Goal: Task Accomplishment & Management: Use online tool/utility

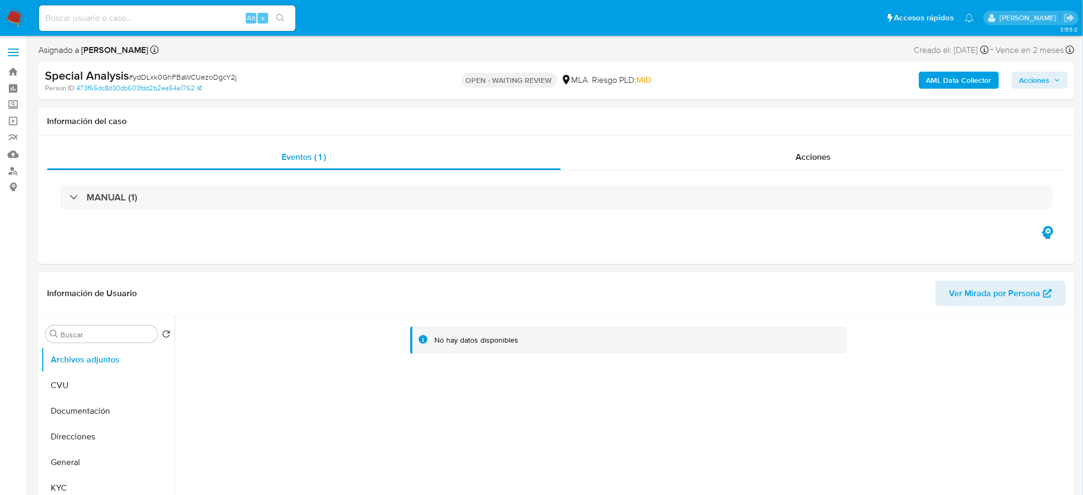
select select "10"
click at [195, 68] on div "Special Analysis # ydDLxk0GhFBaWCUezoDgcY2j" at bounding box center [213, 76] width 337 height 16
click at [197, 69] on div "Special Analysis # ydDLxk0GhFBaWCUezoDgcY2j" at bounding box center [213, 76] width 337 height 16
click at [199, 76] on span "# ydDLxk0GhFBaWCUezoDgcY2j" at bounding box center [183, 77] width 108 height 11
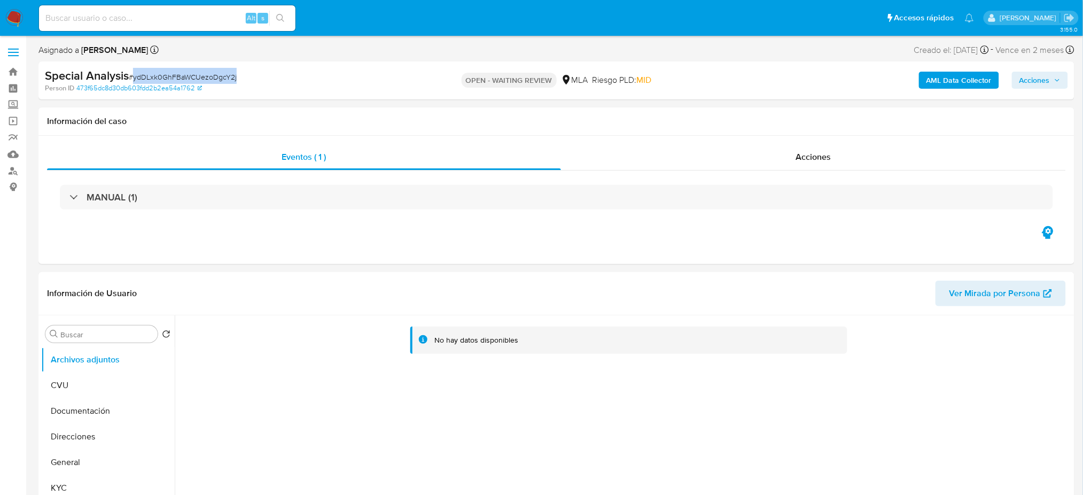
copy span "ydDLxk0GhFBaWCUezoDgcY2j"
click at [19, 25] on img at bounding box center [14, 18] width 18 height 18
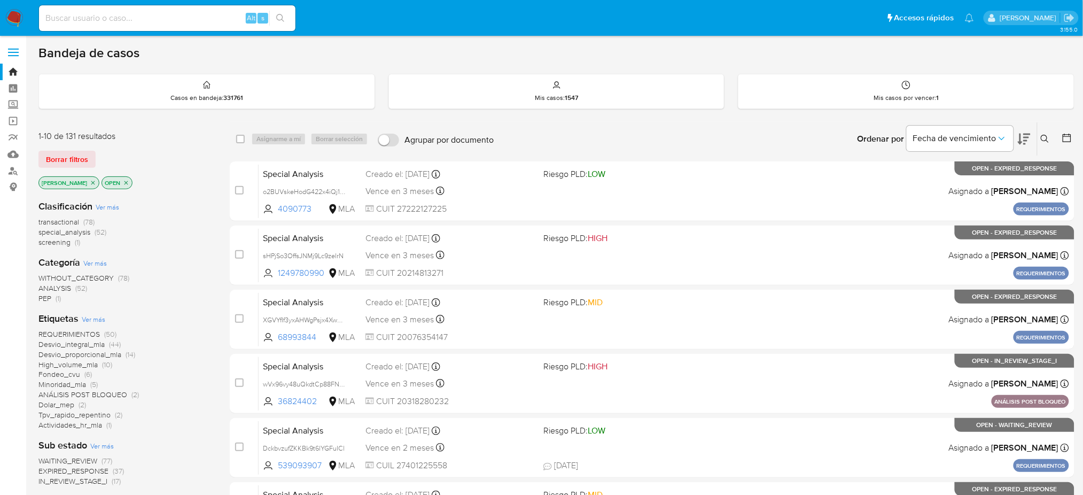
click at [1043, 138] on icon at bounding box center [1044, 139] width 9 height 9
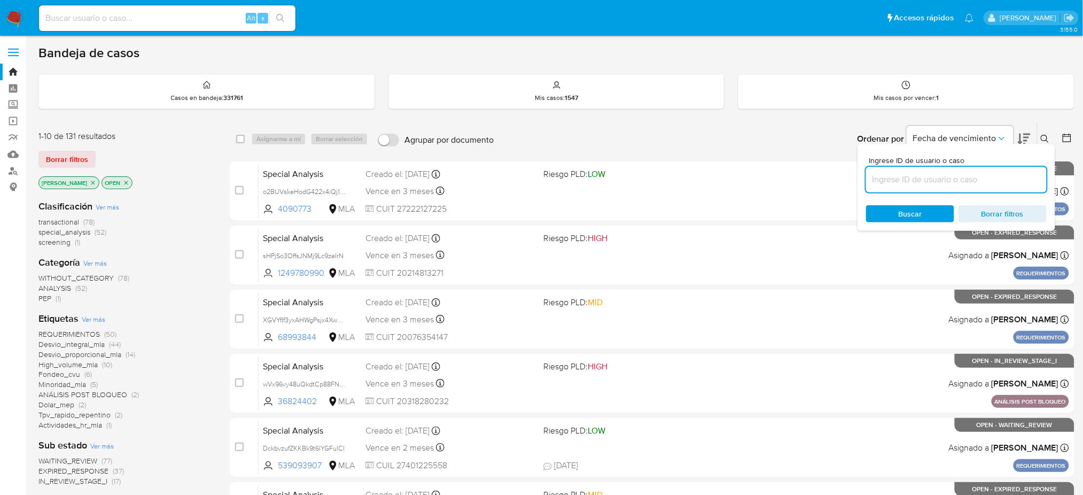
click at [971, 176] on input at bounding box center [956, 180] width 181 height 14
type input "ydDLxk0GhFBaWCUezoDgcY2j"
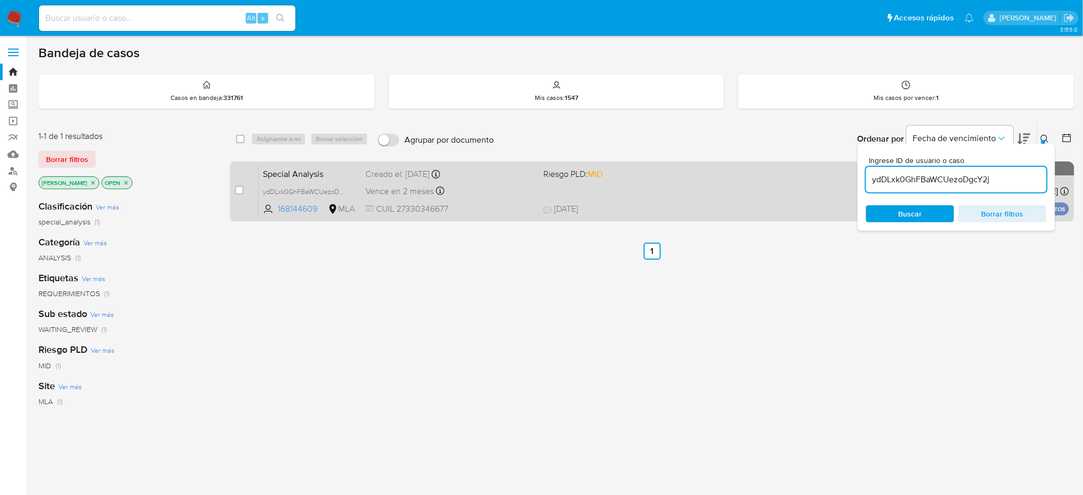
click at [234, 189] on div "case-item-checkbox No es posible asignar el caso Special Analysis ydDLxk0GhFBaW…" at bounding box center [652, 191] width 844 height 60
click at [236, 189] on input "checkbox" at bounding box center [239, 190] width 9 height 9
checkbox input "true"
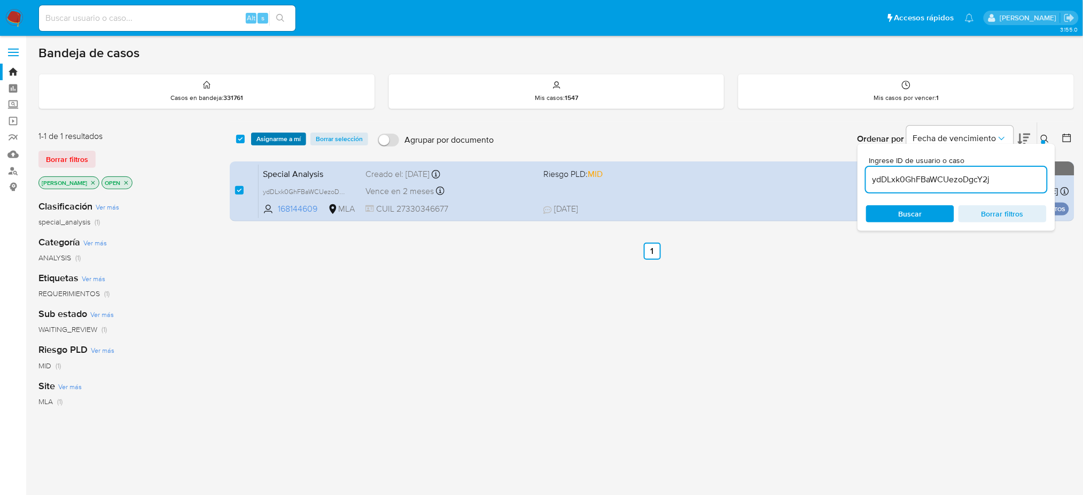
click at [284, 143] on span "Asignarme a mí" at bounding box center [278, 139] width 44 height 11
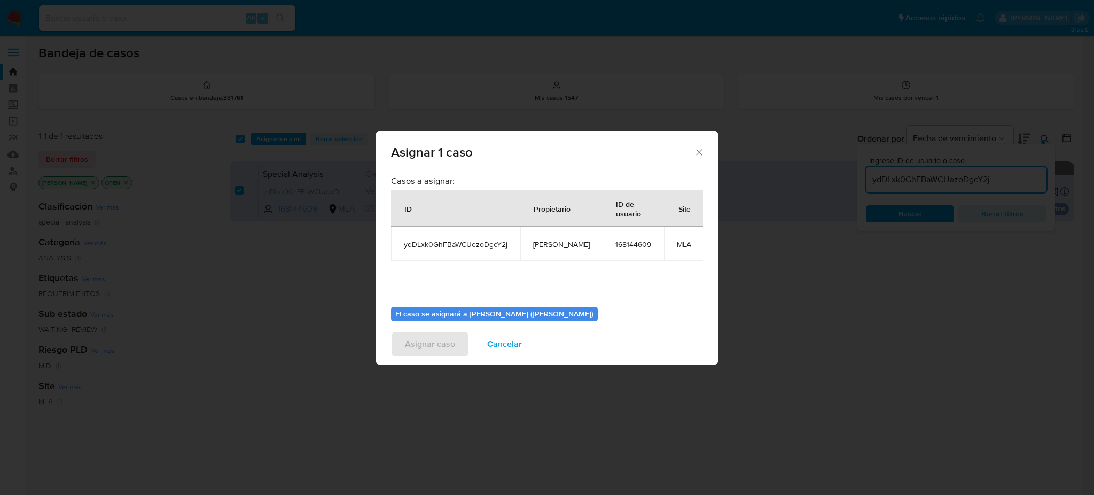
click at [573, 247] on td "[PERSON_NAME]" at bounding box center [561, 243] width 82 height 34
click at [568, 244] on span "[PERSON_NAME]" at bounding box center [561, 244] width 57 height 10
copy span "[PERSON_NAME]"
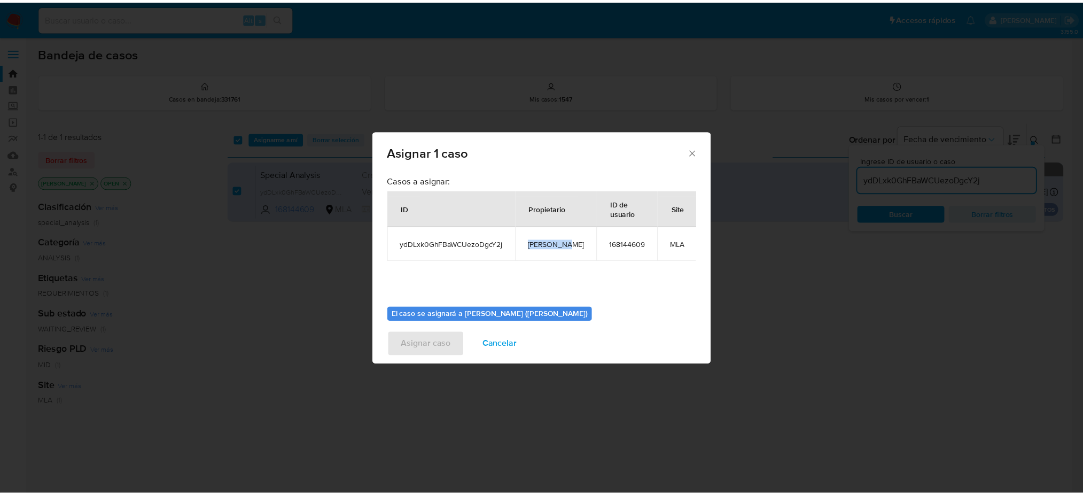
scroll to position [54, 0]
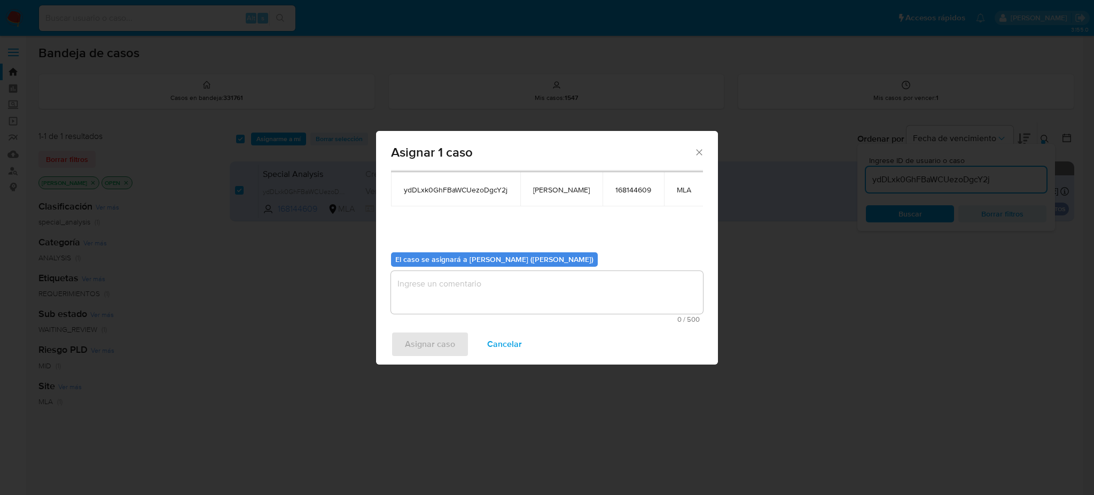
click at [505, 300] on textarea "assign-modal" at bounding box center [547, 292] width 312 height 43
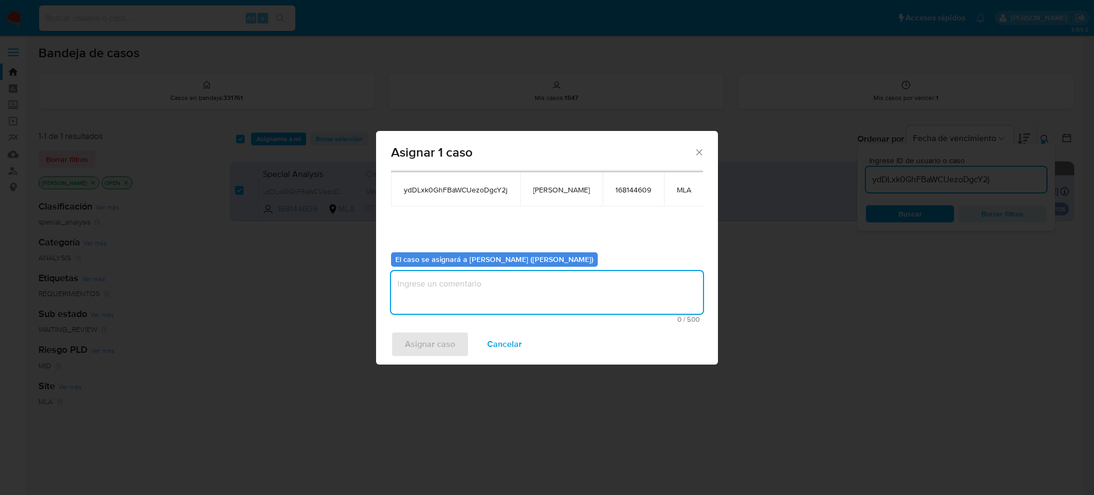
paste textarea "[PERSON_NAME]"
type textarea "[PERSON_NAME]"
click at [432, 344] on span "Asignar caso" at bounding box center [430, 343] width 50 height 23
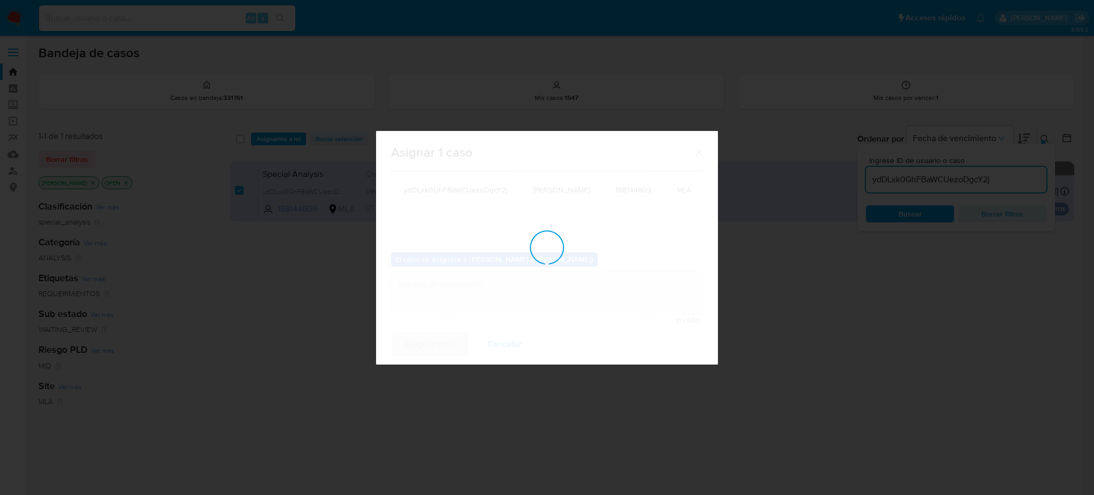
checkbox input "false"
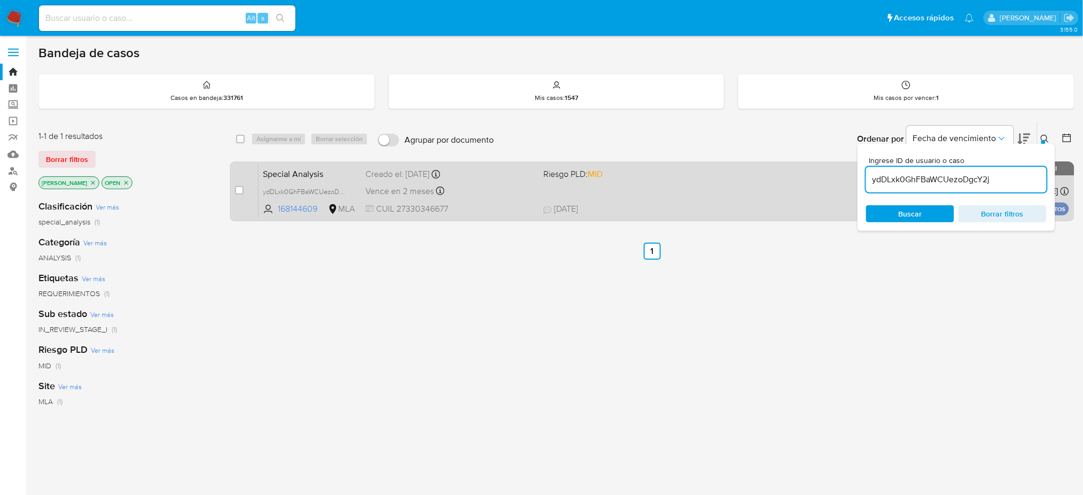
click at [678, 200] on div "Special Analysis ydDLxk0GhFBaWCUezoDgcY2j 168144609 MLA Riesgo PLD: MID Creado …" at bounding box center [663, 191] width 810 height 54
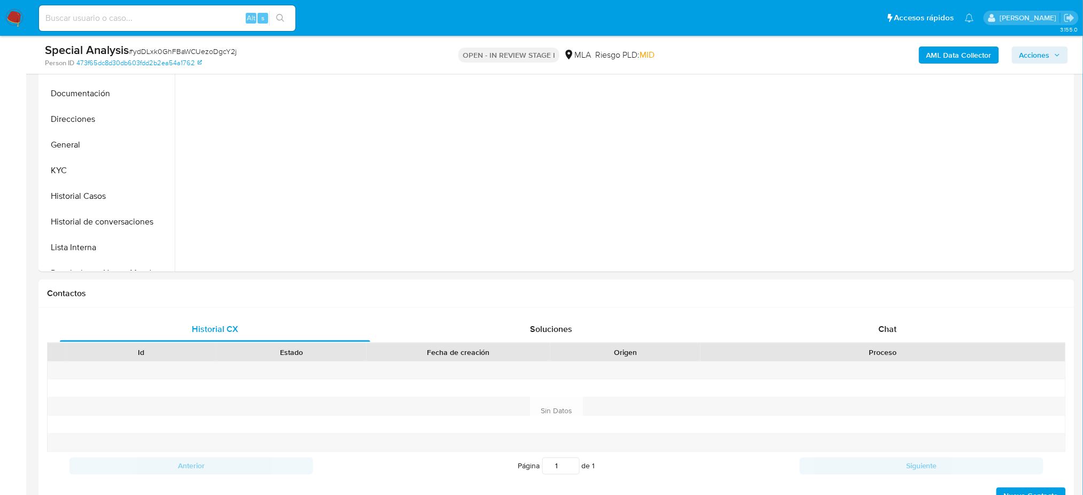
scroll to position [284, 0]
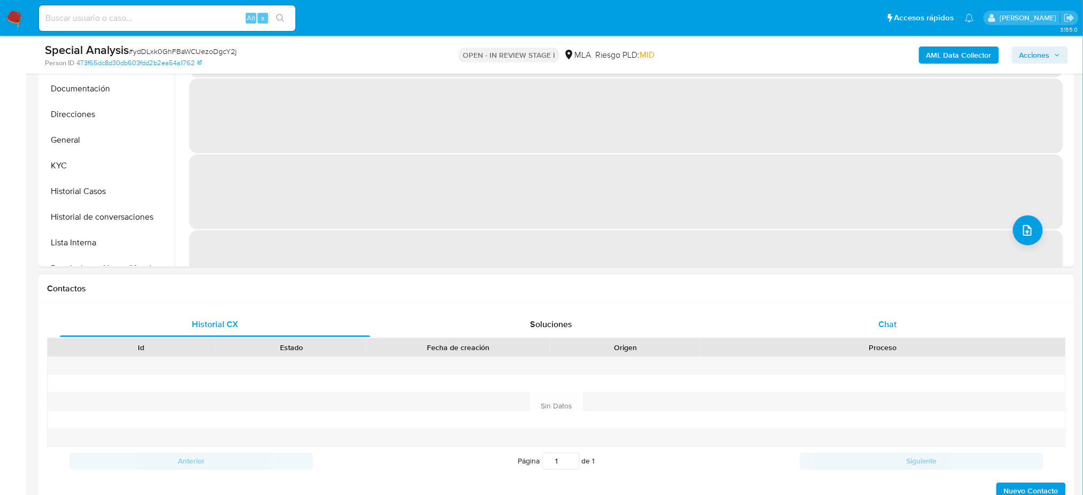
click at [911, 322] on div "Chat" at bounding box center [887, 324] width 310 height 26
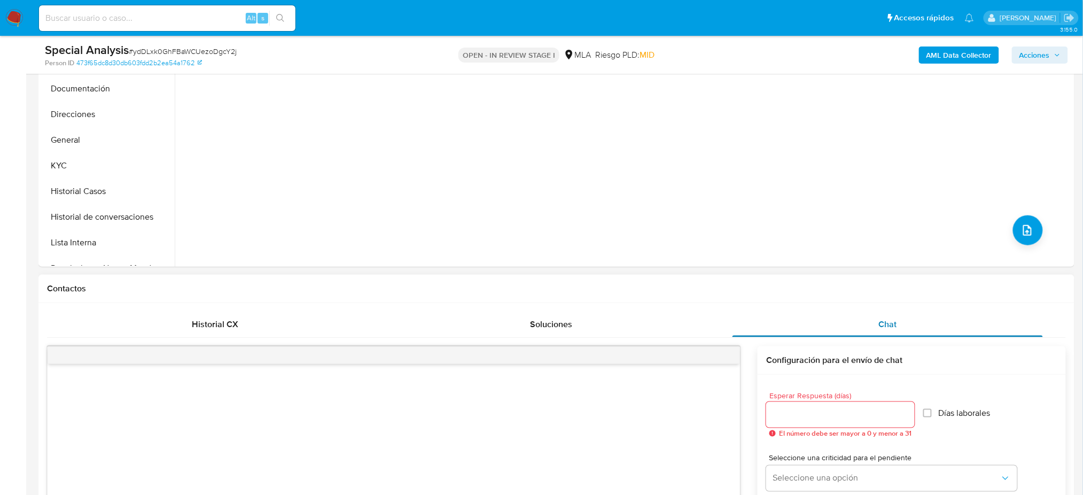
select select "10"
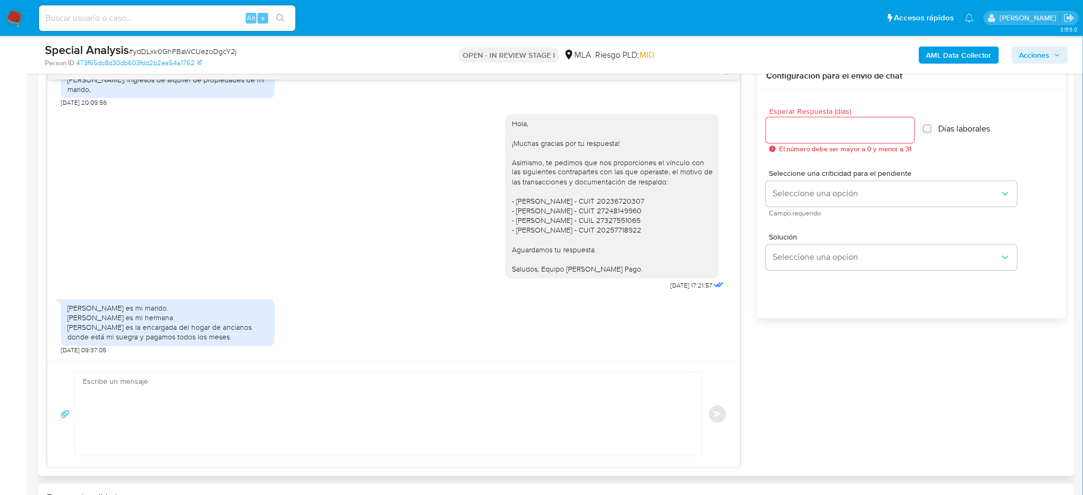
scroll to position [569, 0]
click at [149, 383] on textarea at bounding box center [386, 413] width 606 height 83
paste textarea "Hola, Muchas gracias por tu respuesta. ¿Podrías enviarnos documentación que per…"
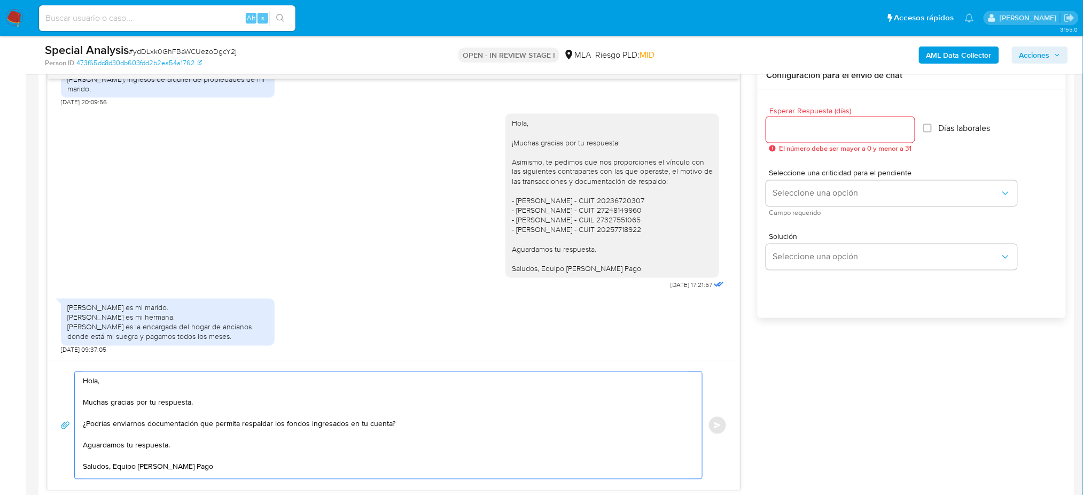
scroll to position [5, 0]
type textarea "Hola, Muchas gracias por tu respuesta. ¿Podrías enviarnos documentación que per…"
click at [773, 131] on input "Esperar Respuesta (días)" at bounding box center [840, 130] width 148 height 14
type input "3"
type input "2"
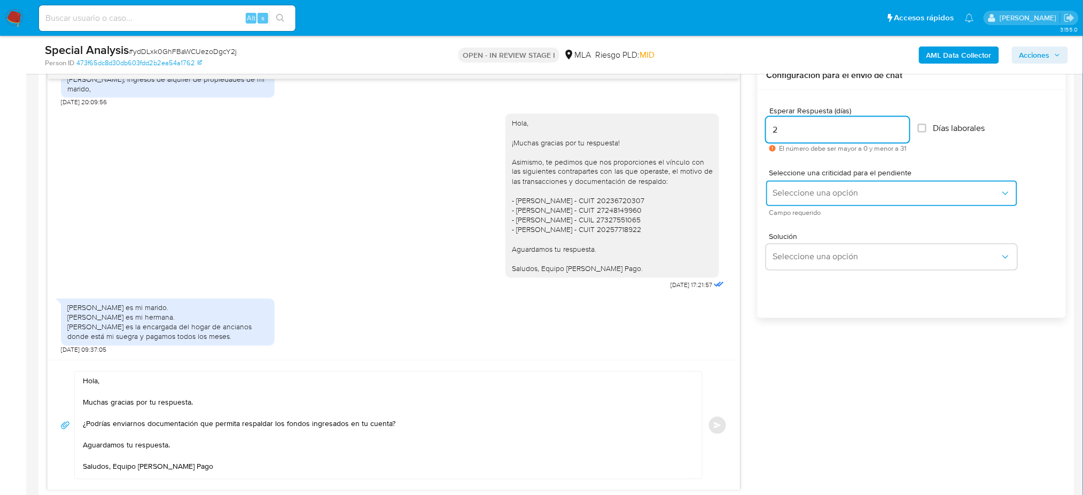
click at [777, 194] on span "Seleccione una opción" at bounding box center [886, 193] width 228 height 11
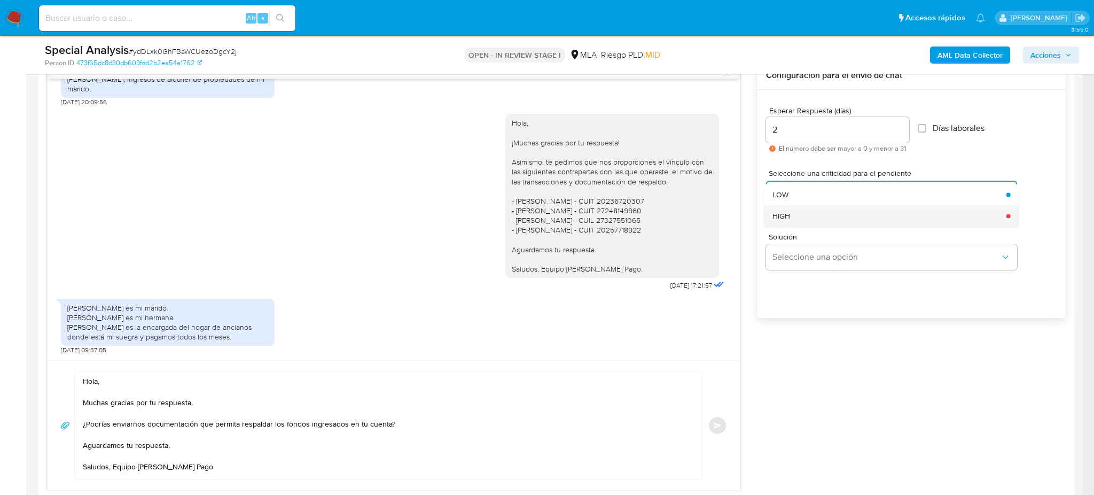
click at [784, 217] on span "HIGH" at bounding box center [781, 216] width 18 height 10
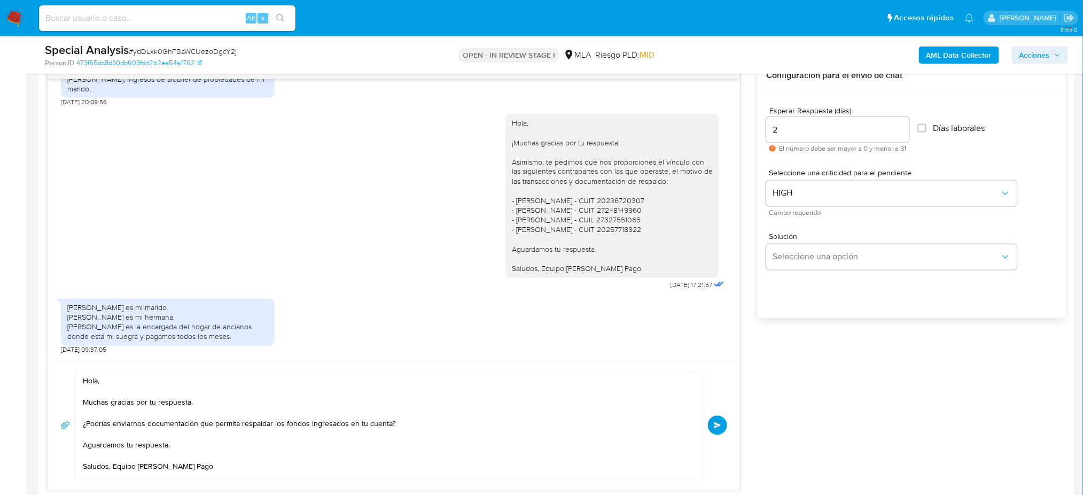
click at [715, 425] on span "Enviar" at bounding box center [717, 425] width 7 height 6
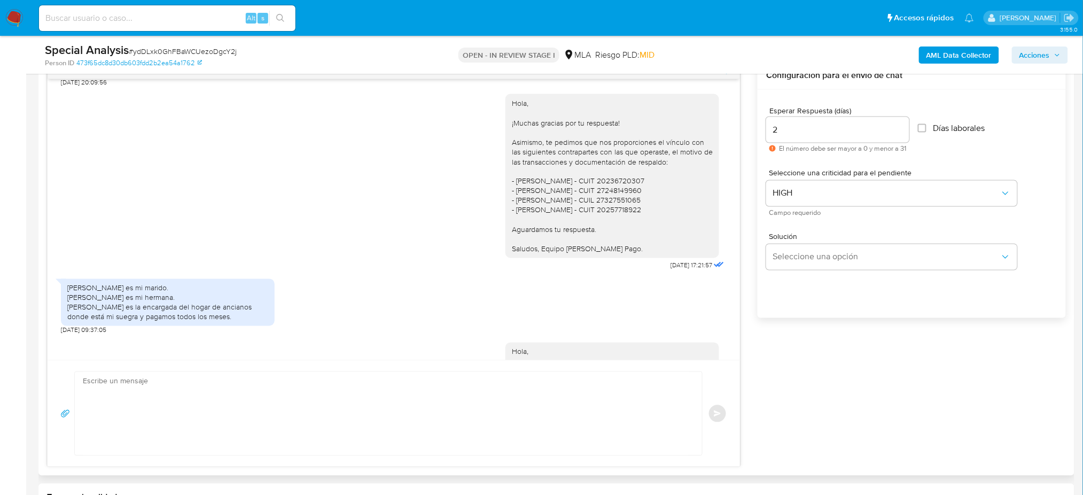
scroll to position [772, 0]
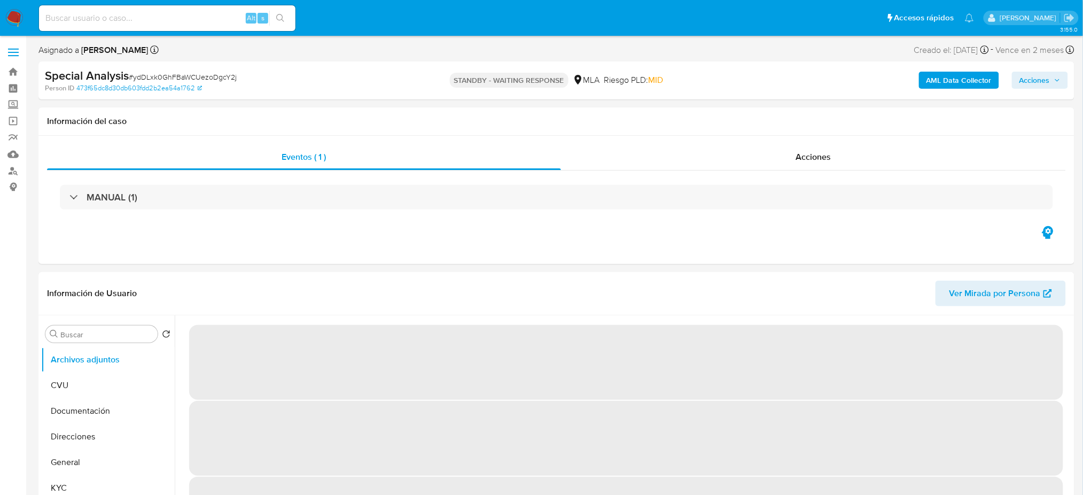
select select "10"
